Goal: Ask a question: Seek information or help from site administrators or community

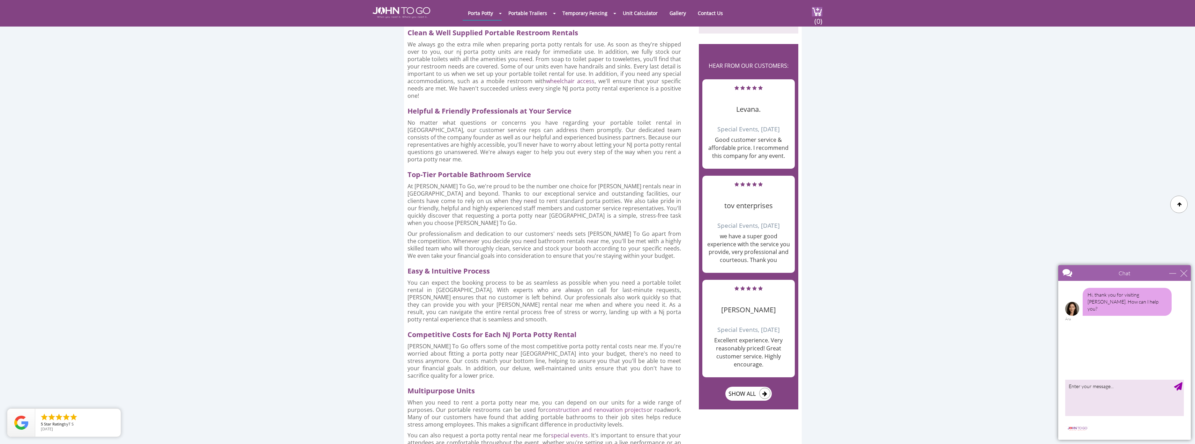
scroll to position [488, 0]
click at [1098, 394] on textarea "type your message" at bounding box center [1124, 397] width 119 height 37
click at [1150, 386] on textarea "I am looking for a Porta that has a toilet that can be removed and and serviced…" at bounding box center [1124, 397] width 119 height 37
click at [1113, 391] on textarea "I am looking for a Porta that has a toilet tank that can be removed and and ser…" at bounding box center [1124, 397] width 119 height 37
click at [1111, 391] on textarea "I am looking for a Porta that has a toilet tank that can be removed and and ser…" at bounding box center [1124, 397] width 119 height 37
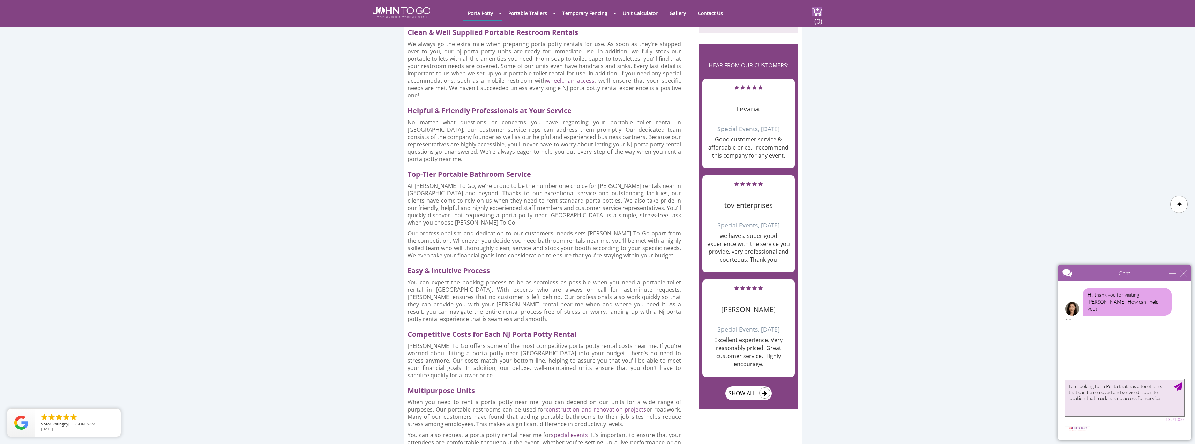
click at [1142, 400] on textarea "I am looking for a Porta that has a toilet tank that can be removed and service…" at bounding box center [1124, 397] width 119 height 37
type textarea "I am looking for a Porta that has a toilet tank that can be removed and service…"
click at [1180, 384] on div "Send Message" at bounding box center [1178, 386] width 8 height 8
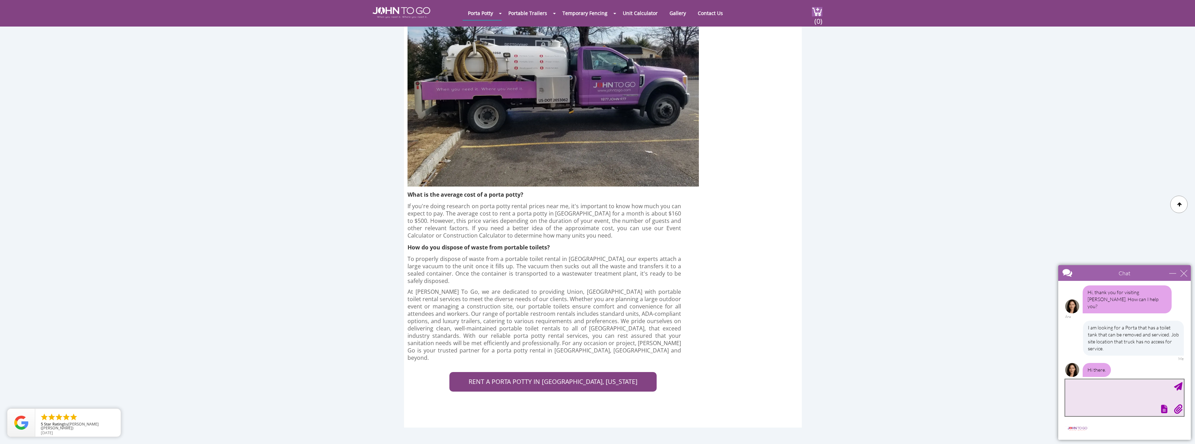
scroll to position [1360, 0]
click at [555, 372] on link "RENT A PORTA POTTY IN UNION COUNTY, NEW JERSEY" at bounding box center [553, 382] width 207 height 20
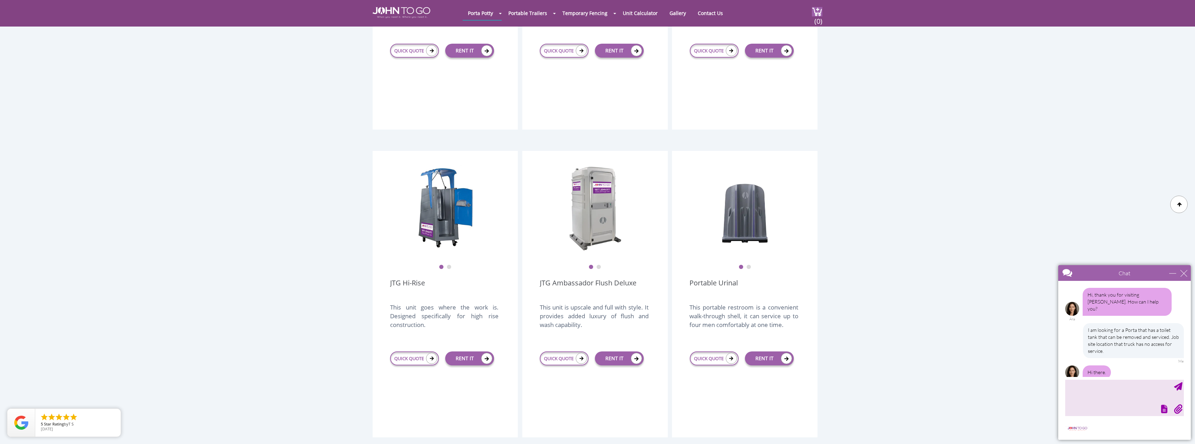
scroll to position [384, 0]
click at [437, 188] on img at bounding box center [446, 207] width 56 height 87
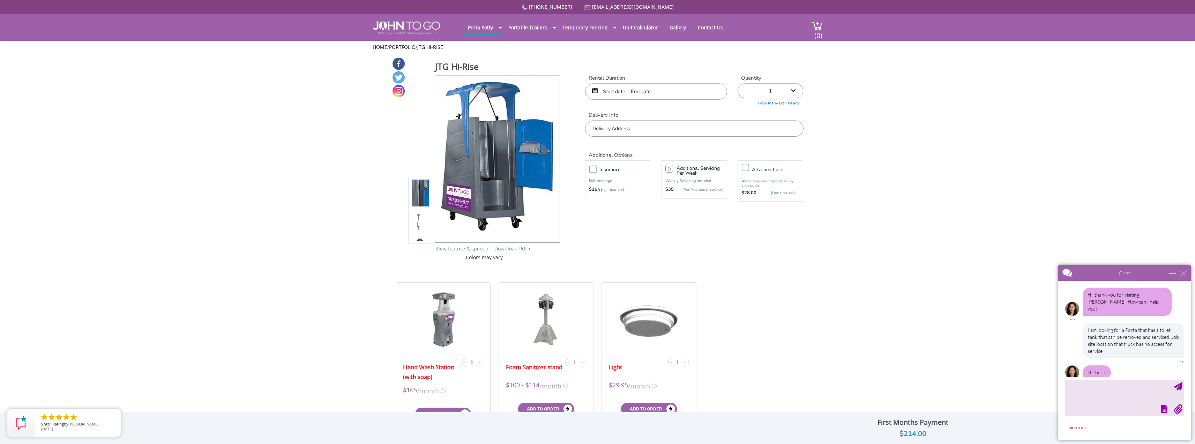
click at [433, 221] on div at bounding box center [484, 158] width 153 height 169
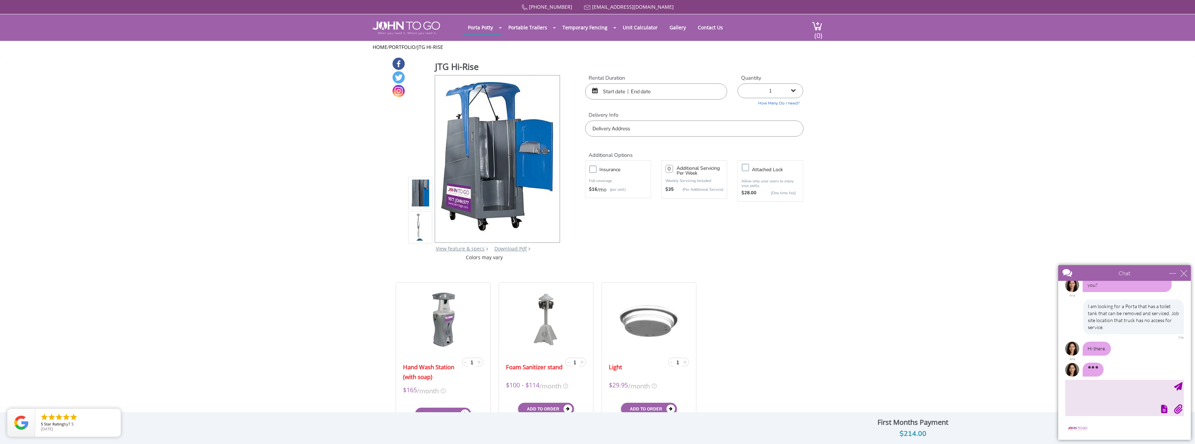
click at [417, 223] on img at bounding box center [420, 227] width 19 height 164
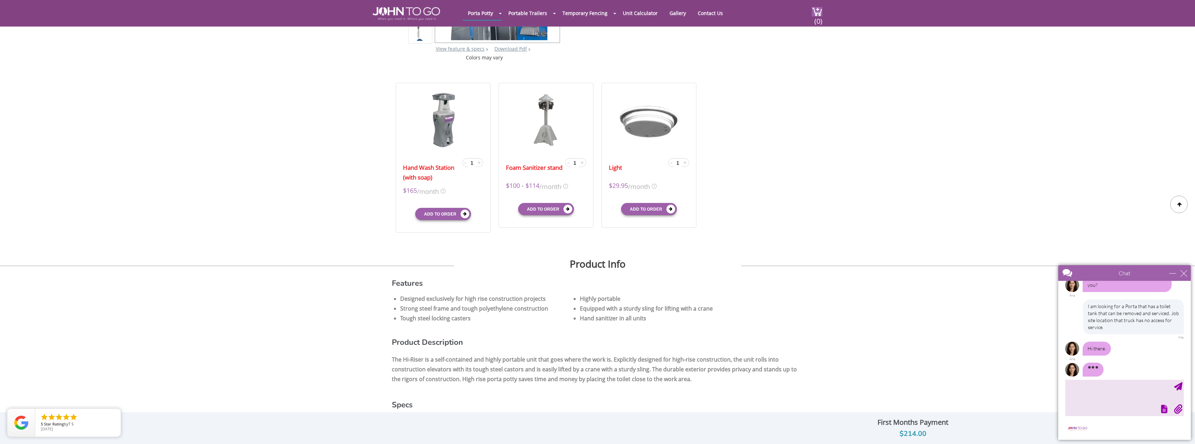
scroll to position [174, 0]
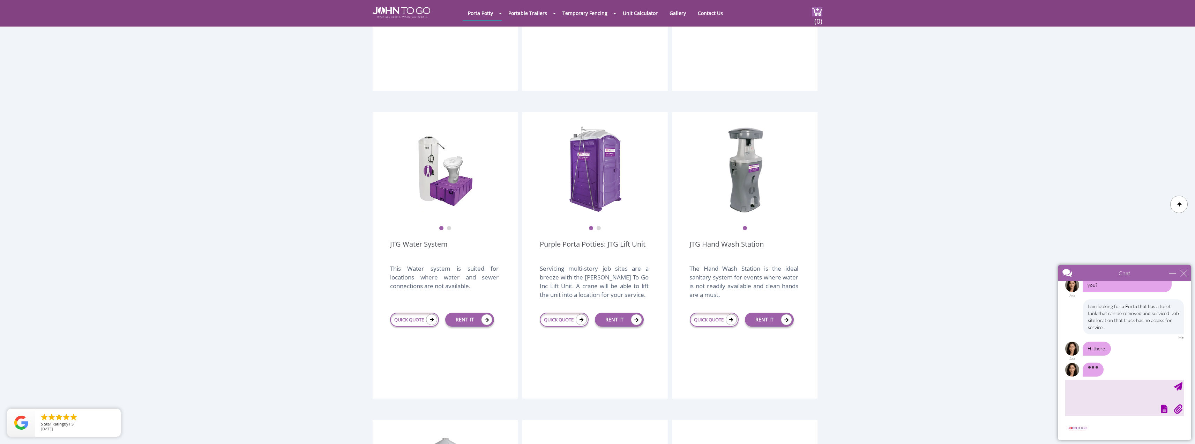
scroll to position [25, 0]
click at [586, 163] on img at bounding box center [595, 169] width 56 height 87
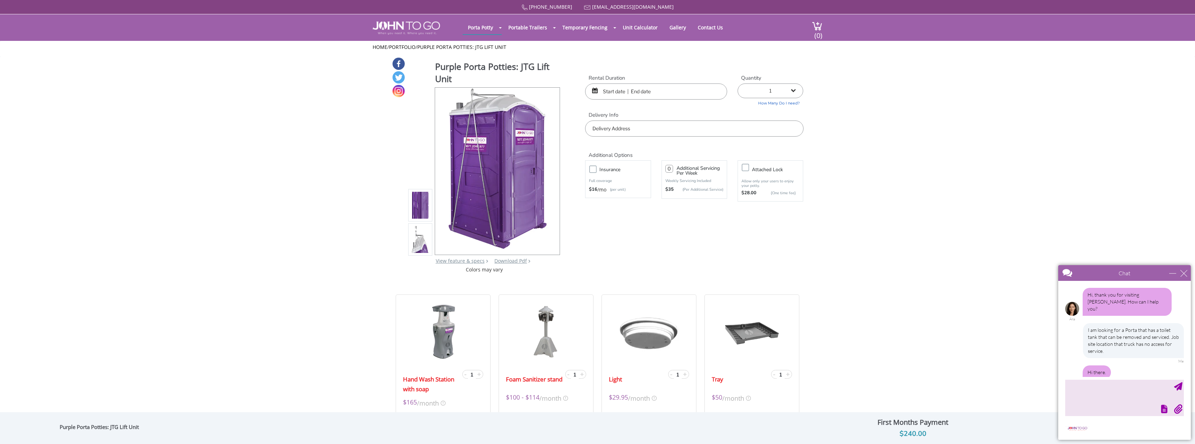
scroll to position [25, 0]
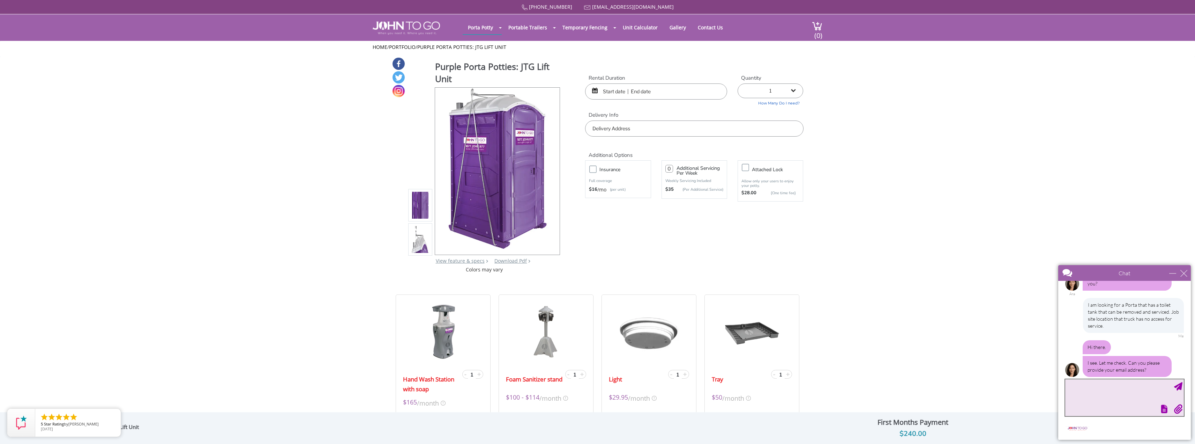
click at [1092, 386] on textarea "type your message" at bounding box center [1124, 397] width 119 height 37
type textarea "[PERSON_NAME][EMAIL_ADDRESS][PERSON_NAME][DOMAIN_NAME]"
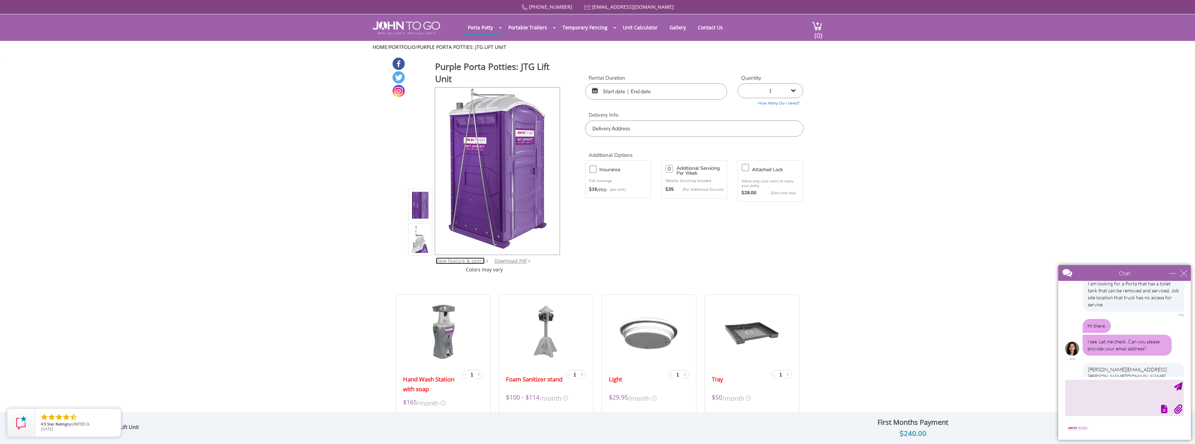
click at [452, 260] on link "View feature & specs" at bounding box center [460, 260] width 49 height 7
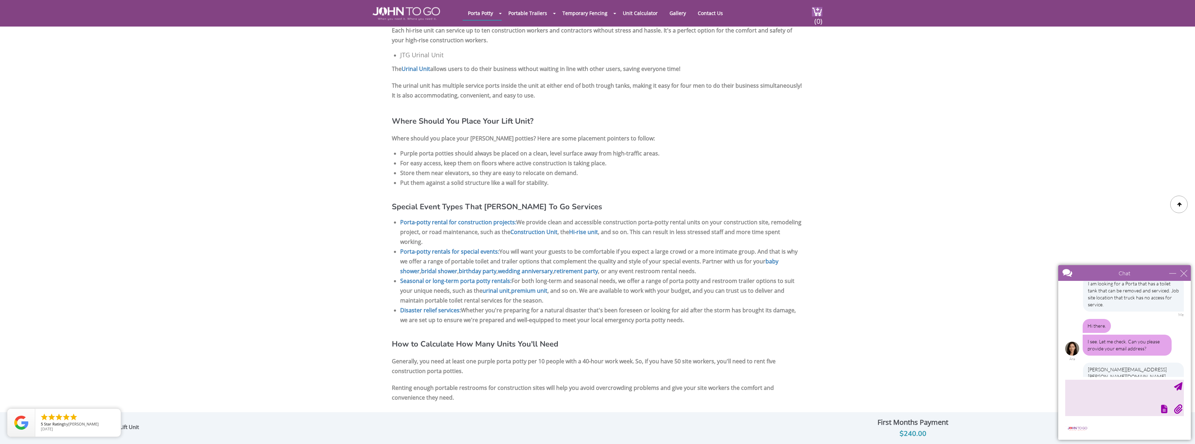
scroll to position [868, 0]
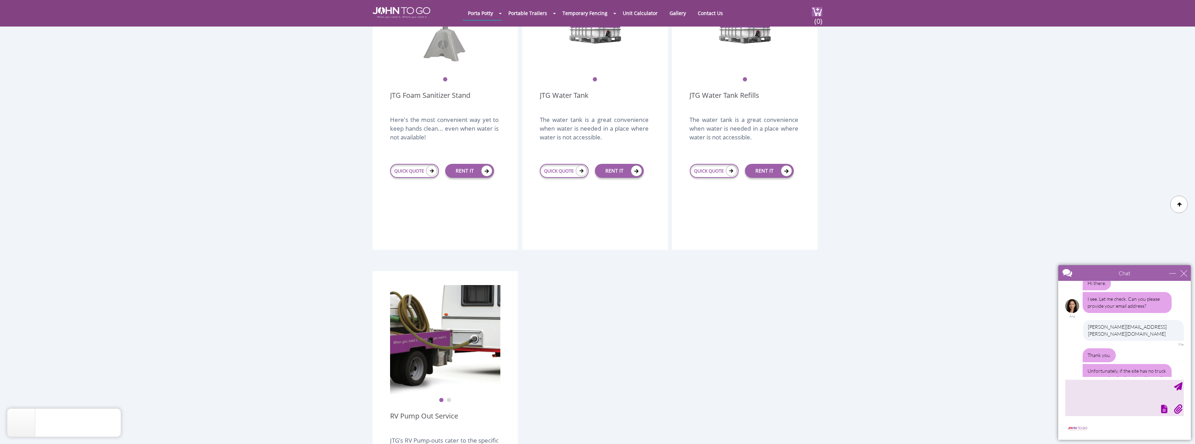
scroll to position [125, 0]
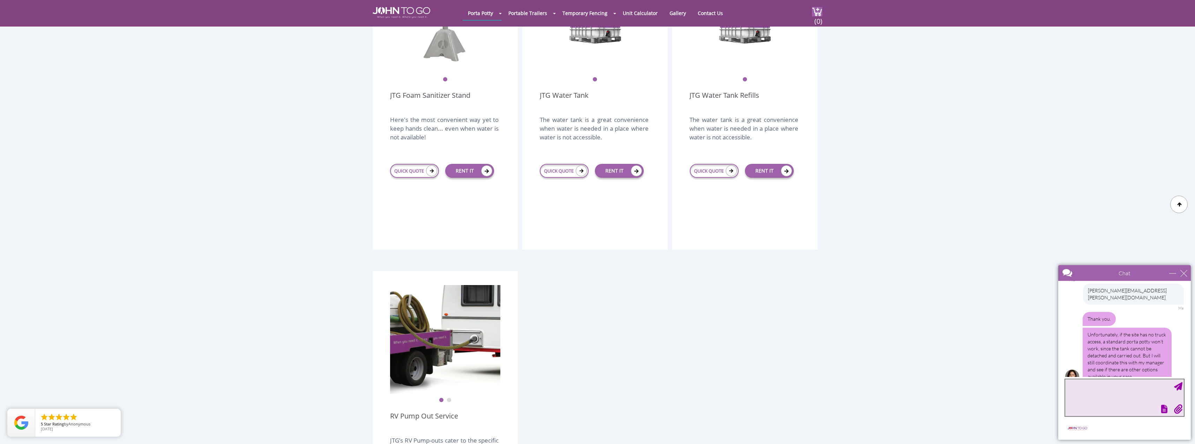
click at [1099, 402] on textarea "type your message" at bounding box center [1124, 397] width 119 height 37
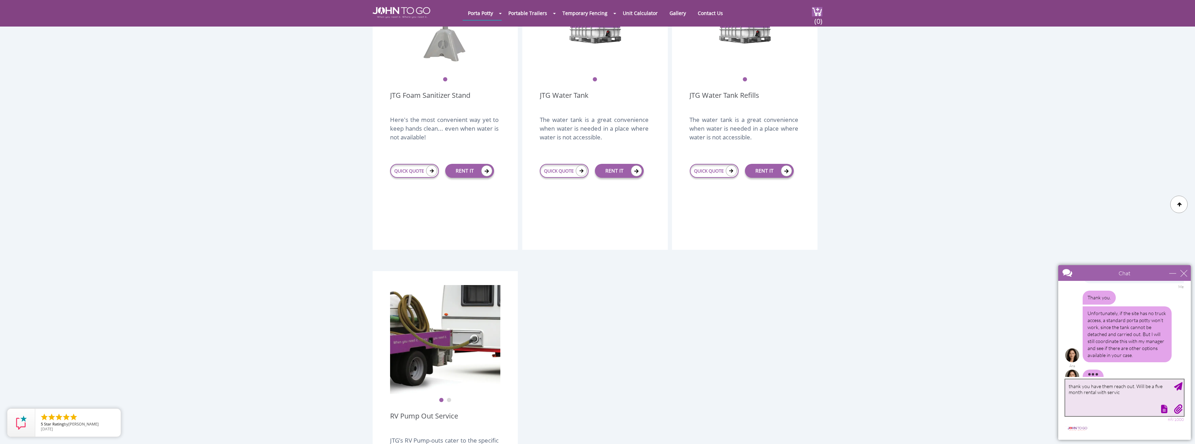
type textarea "thank you have them reach out. Will be a five month rental with service"
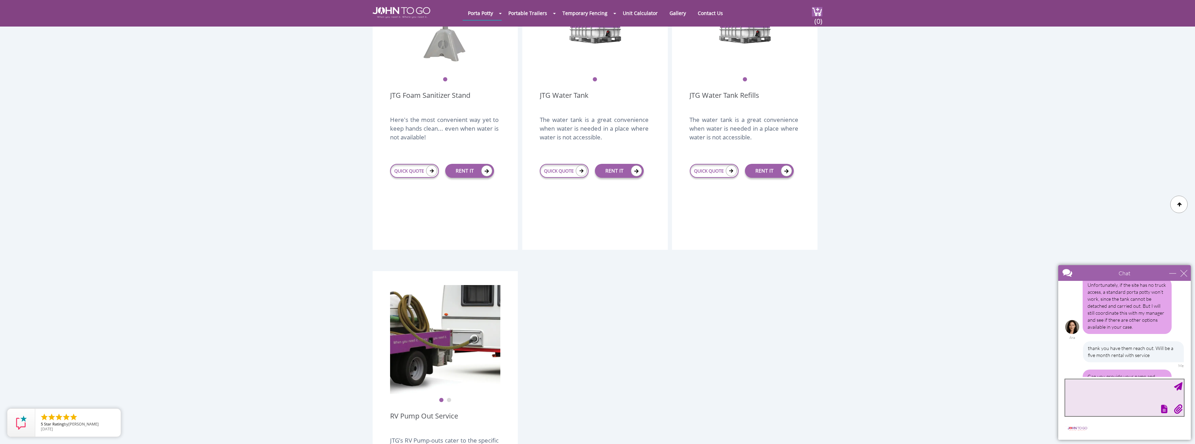
scroll to position [198, 0]
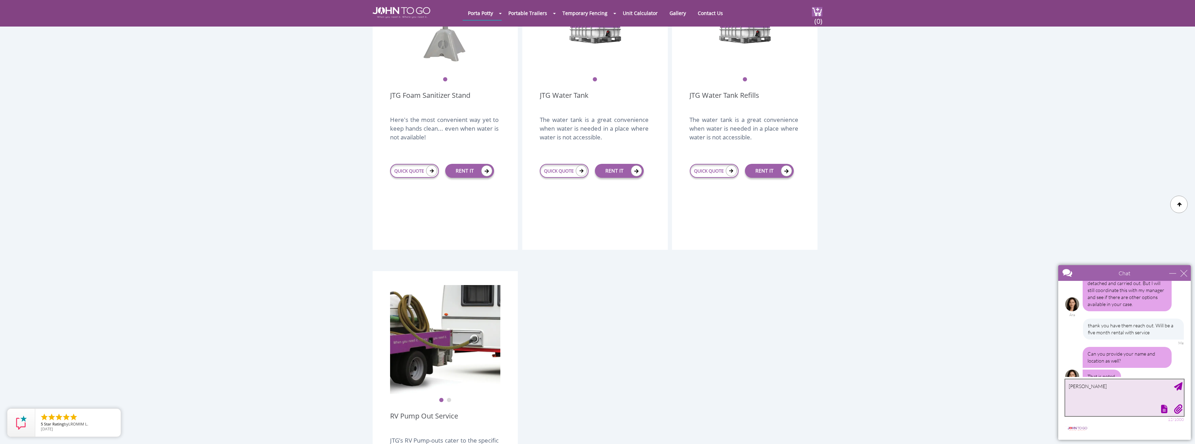
type textarea "[PERSON_NAME],"
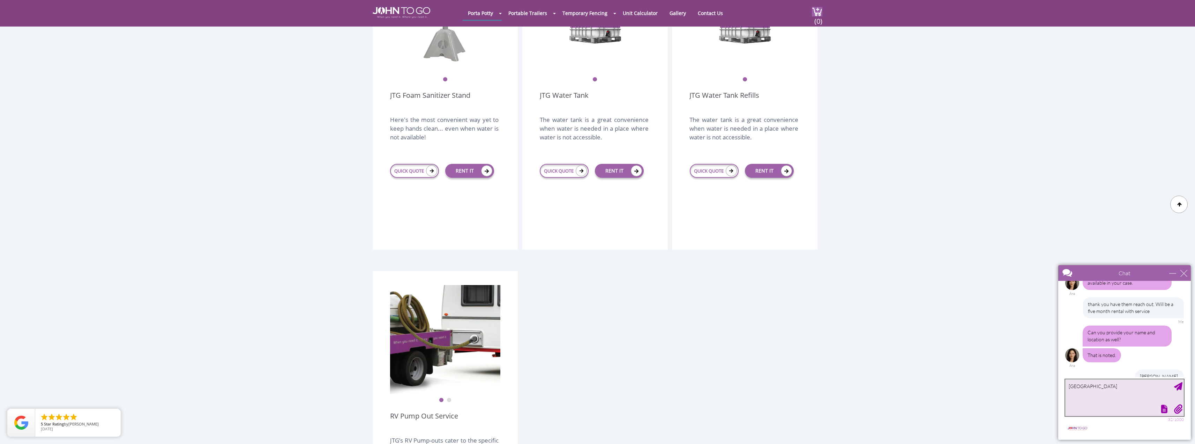
type textarea "[GEOGRAPHIC_DATA]"
click at [1180, 388] on div "Send Message" at bounding box center [1178, 386] width 8 height 8
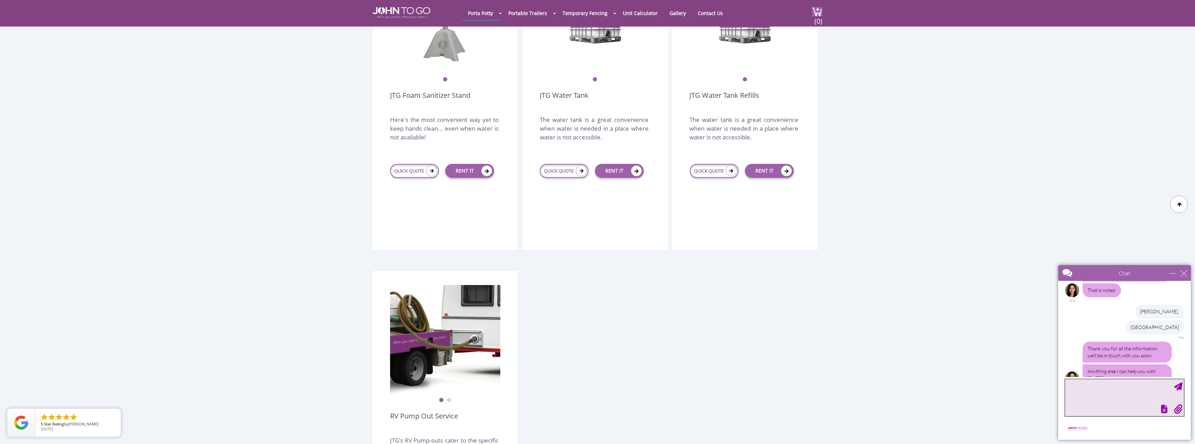
scroll to position [285, 0]
type textarea "no, thank you"
click at [1178, 386] on div "Send Message" at bounding box center [1178, 386] width 8 height 8
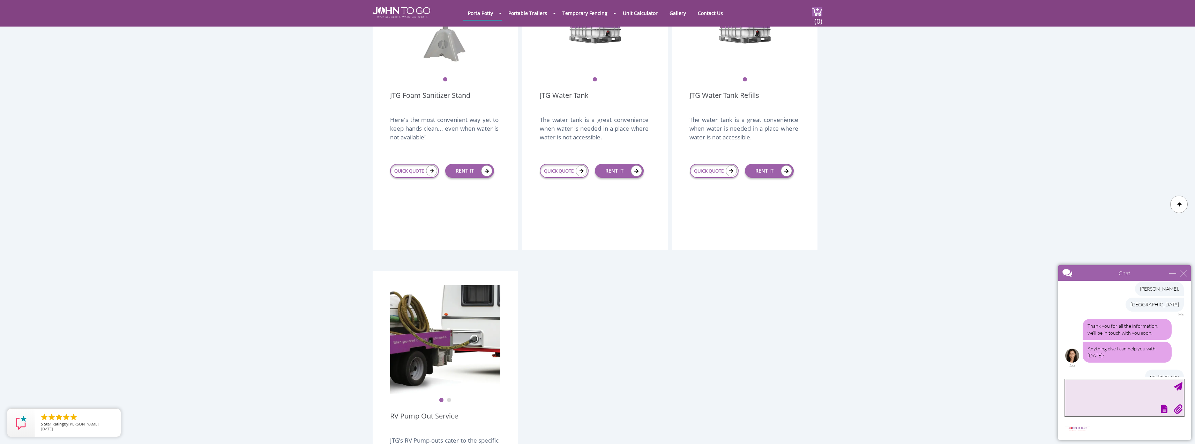
scroll to position [349, 0]
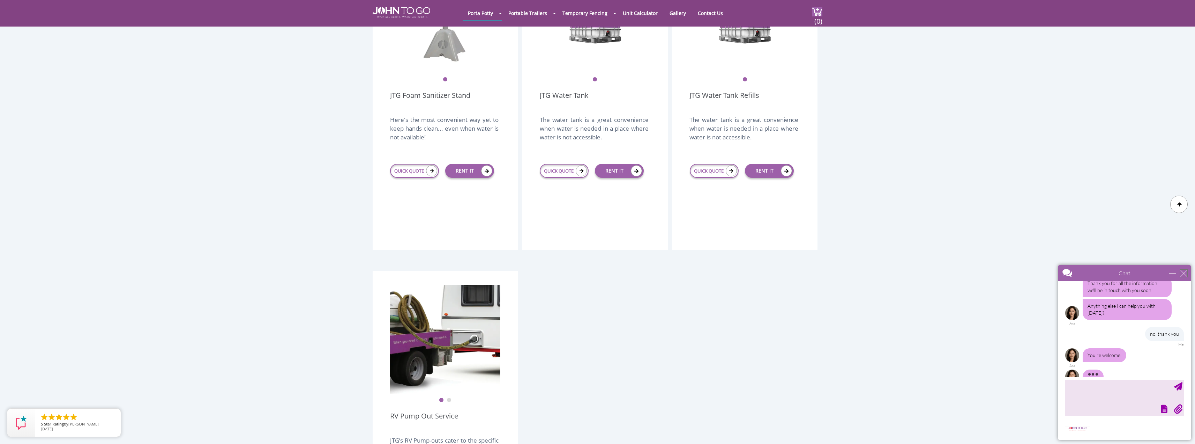
click at [1184, 274] on div "close" at bounding box center [1184, 272] width 7 height 7
type input "Continue Chat"
type input "End Chat"
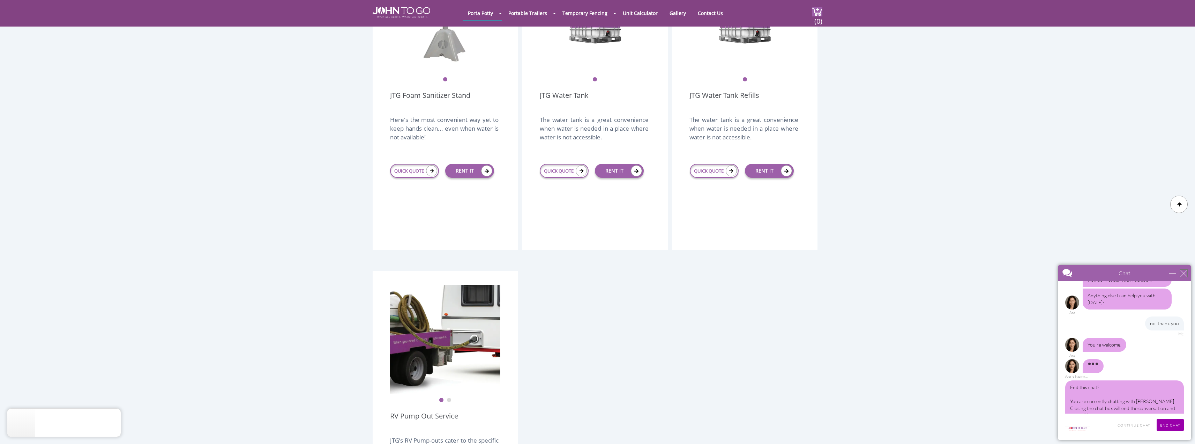
scroll to position [338, 0]
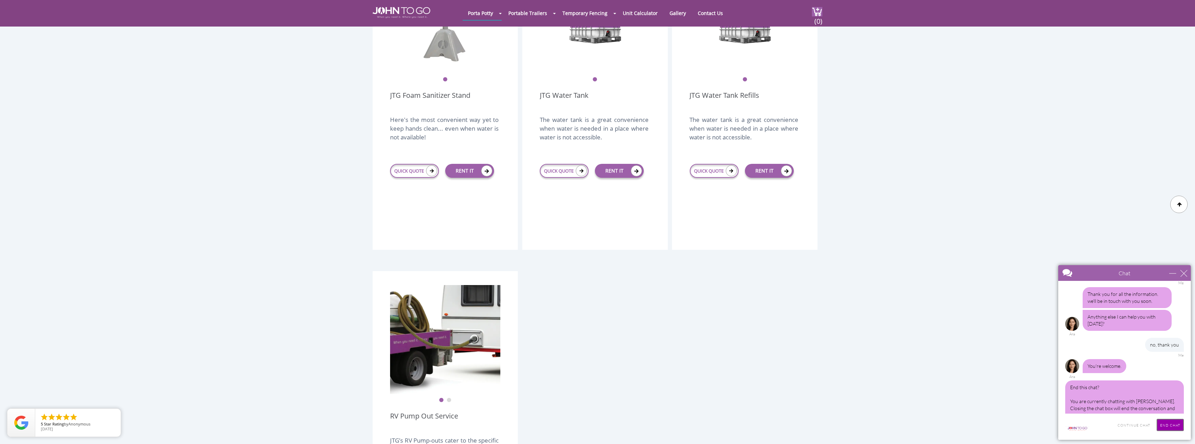
click at [1163, 423] on input "End Chat" at bounding box center [1170, 424] width 27 height 12
